Goal: Transaction & Acquisition: Purchase product/service

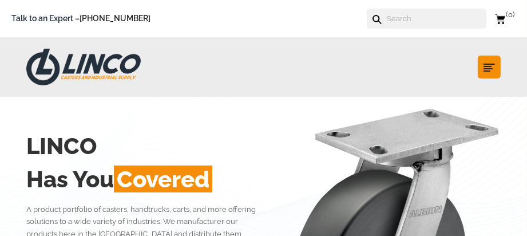
click at [431, 18] on input "text" at bounding box center [436, 19] width 101 height 20
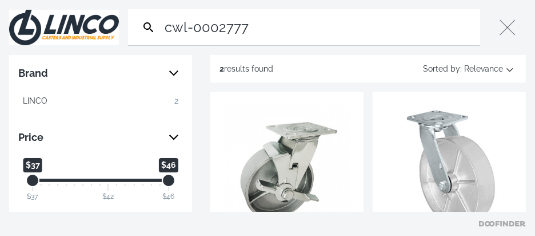
type input "cwl-0002777"
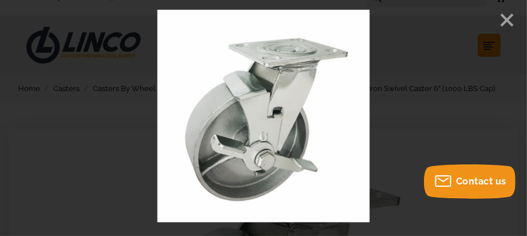
scroll to position [22, 0]
click at [509, 17] on line "Close" at bounding box center [506, 19] width 11 height 11
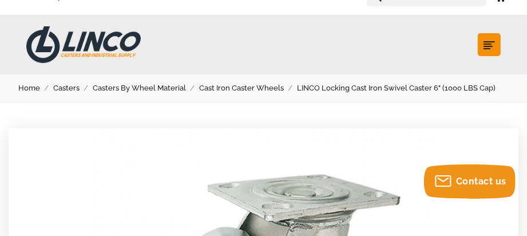
scroll to position [150, 0]
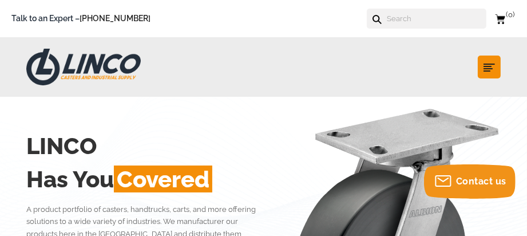
click at [408, 22] on input "text" at bounding box center [436, 19] width 101 height 20
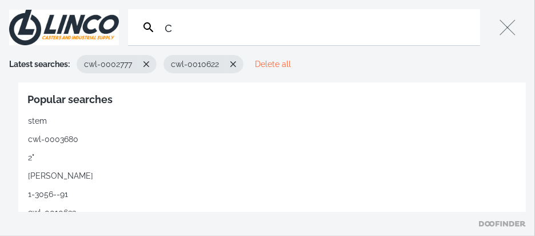
type input "c"
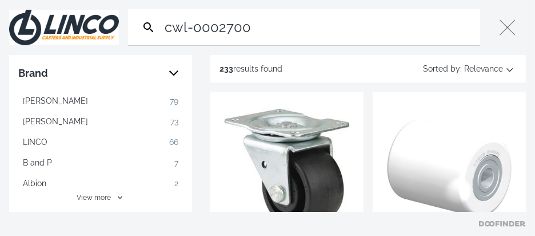
type input "cwl-0002700"
click at [365, 64] on div "233 results found Sorted by: Relevance" at bounding box center [369, 68] width 316 height 27
click at [255, 32] on input "cwl-0002700" at bounding box center [319, 27] width 314 height 36
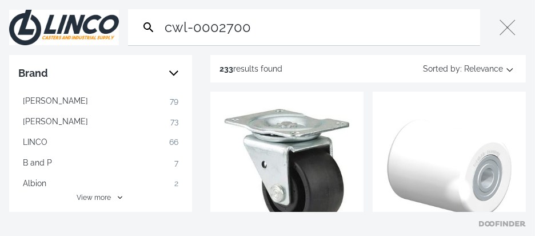
click at [255, 32] on input "cwl-0002700" at bounding box center [319, 27] width 314 height 36
click at [505, 22] on button "Close" at bounding box center [508, 27] width 37 height 37
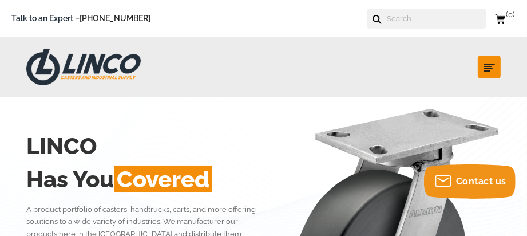
click at [427, 20] on input "text" at bounding box center [436, 19] width 101 height 20
type input "c"
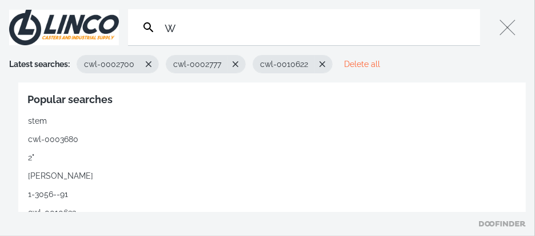
type input "w"
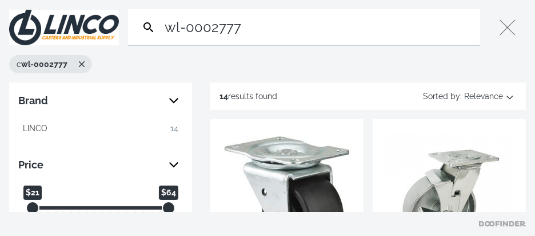
type input "wl-0002777"
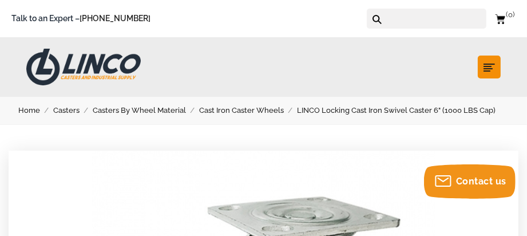
click at [403, 110] on link "LINCO Locking Cast Iron Swivel Caster 6" (1000 LBS Cap)" at bounding box center [403, 110] width 212 height 13
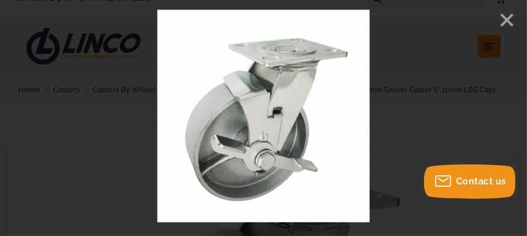
scroll to position [22, 0]
click at [514, 18] on icon "Close" at bounding box center [506, 19] width 17 height 17
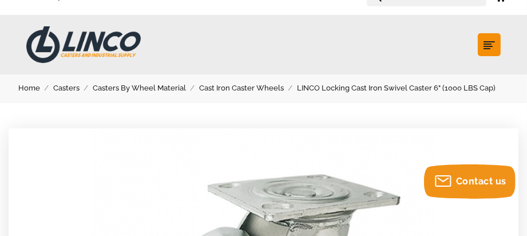
scroll to position [150, 0]
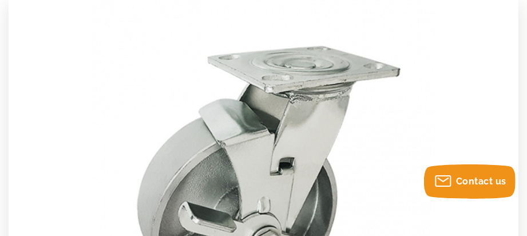
click at [480, 93] on div at bounding box center [264, 173] width 510 height 347
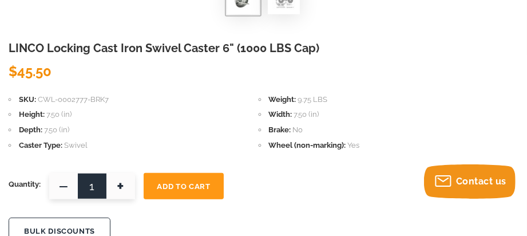
scroll to position [527, 0]
